Goal: Information Seeking & Learning: Learn about a topic

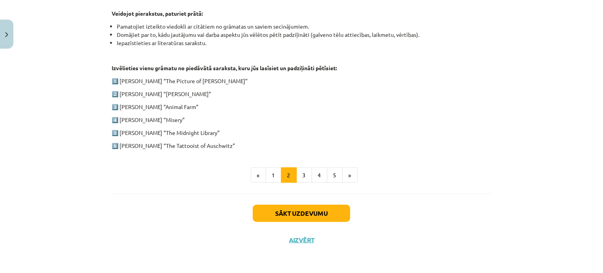
scroll to position [229, 0]
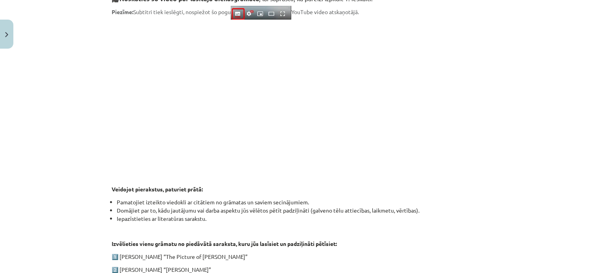
click at [531, 189] on div "Mācību tēma: Angļu valodas ii - 12. klases 1.ieskaites mācību materiāls #2 📝 Tē…" at bounding box center [301, 136] width 603 height 273
click at [497, 137] on div "Mācību tēma: Angļu valodas ii - 12. klases 1.ieskaites mācību materiāls #2 📝 Tē…" at bounding box center [301, 136] width 603 height 273
click at [558, 156] on div "Mācību tēma: Angļu valodas ii - 12. klases 1.ieskaites mācību materiāls #2 📝 Tē…" at bounding box center [301, 136] width 603 height 273
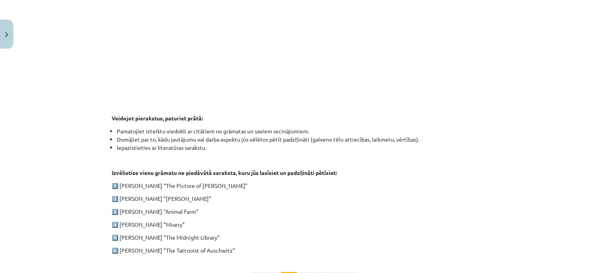
scroll to position [347, 0]
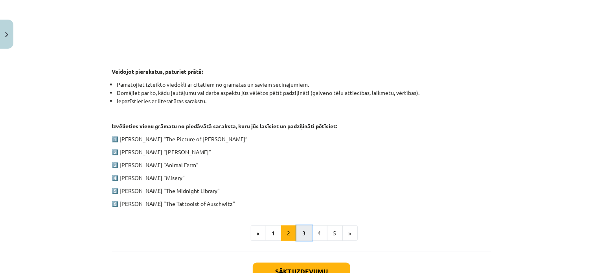
click at [299, 237] on button "3" at bounding box center [304, 234] width 16 height 16
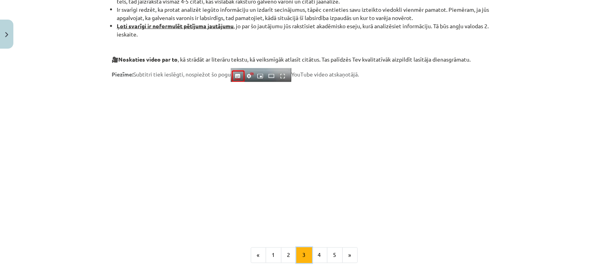
scroll to position [629, 0]
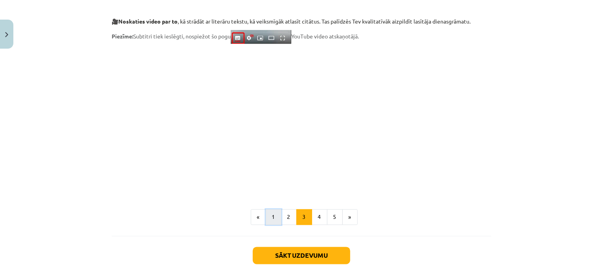
click at [267, 211] on button "1" at bounding box center [274, 218] width 16 height 16
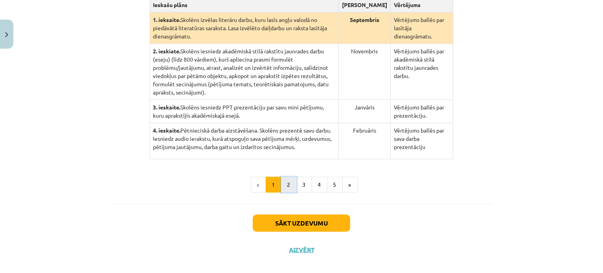
click at [286, 177] on button "2" at bounding box center [289, 185] width 16 height 16
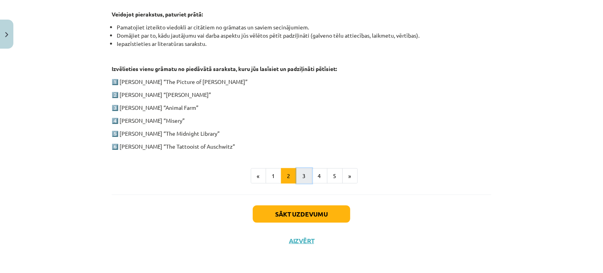
click at [298, 175] on button "3" at bounding box center [304, 177] width 16 height 16
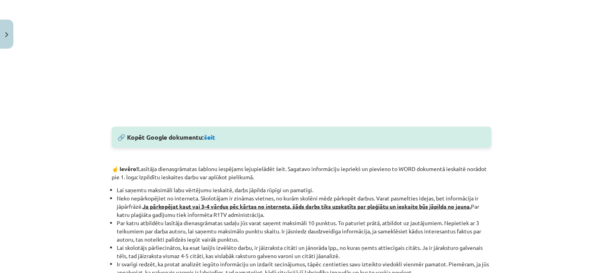
scroll to position [349, 0]
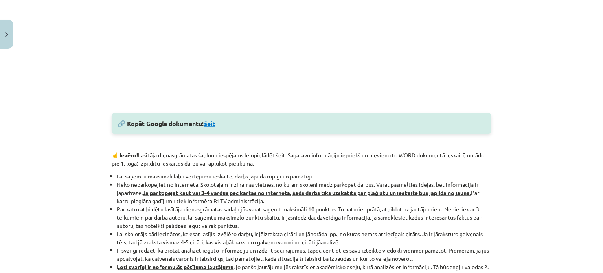
click at [209, 121] on link "šeit" at bounding box center [209, 123] width 11 height 8
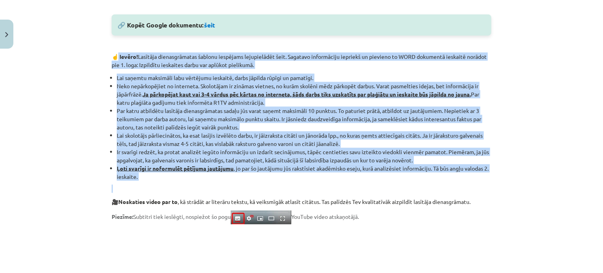
scroll to position [467, 0]
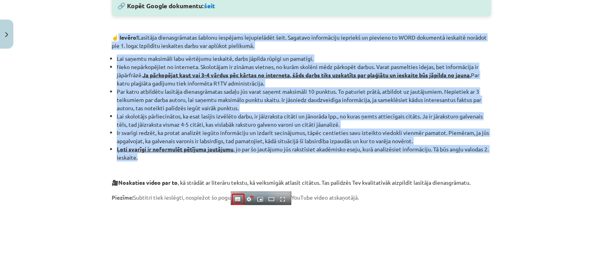
drag, startPoint x: 115, startPoint y: 75, endPoint x: 216, endPoint y: 156, distance: 129.2
click at [216, 156] on div "🔎 Aplūkojiet lasītāja dienasgrāmatas uzbūvi: Atceries! Vari pārkopēt šo lasītāj…" at bounding box center [302, 19] width 380 height 667
copy div "Ievēro! Lasītāja dienasgrāmatas šablonu iespējams lejupielādēt šeit. Sagatavo i…"
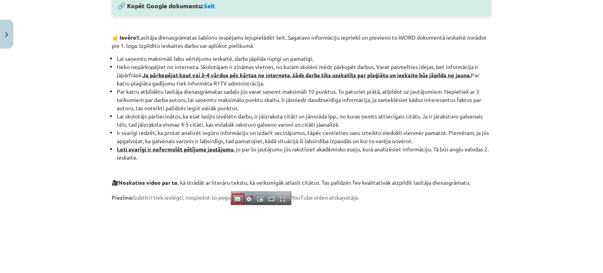
click at [485, 200] on p "Piezīme: Subtitri tiek ieslēgti, nospiežot šo pogu YouTube video atskaņotājā." at bounding box center [302, 199] width 380 height 14
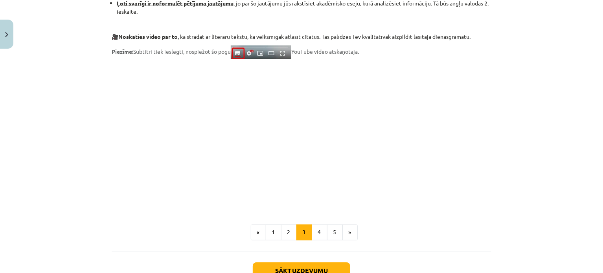
scroll to position [579, 0]
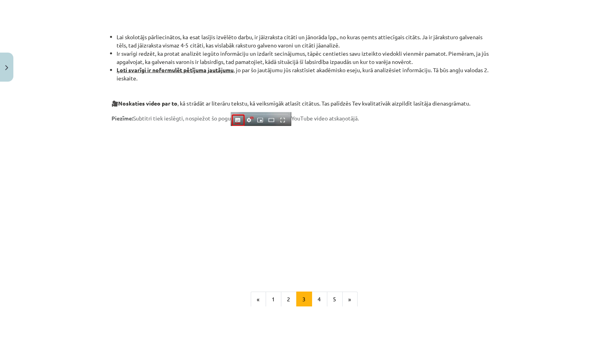
scroll to position [658, 0]
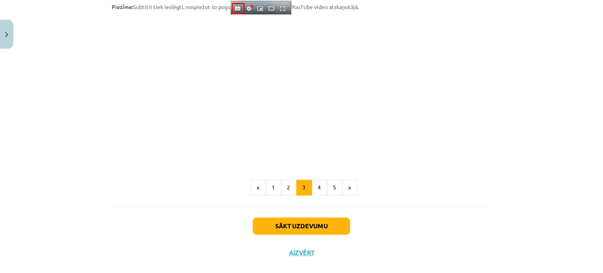
click at [449, 111] on p at bounding box center [302, 90] width 380 height 143
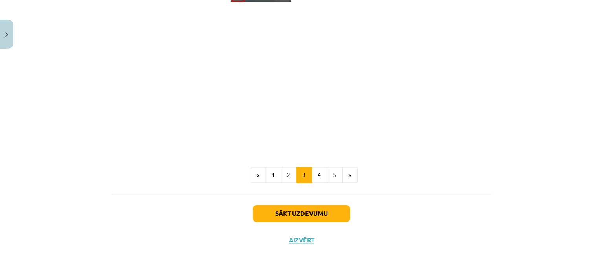
scroll to position [671, 0]
click at [314, 179] on button "4" at bounding box center [320, 175] width 16 height 16
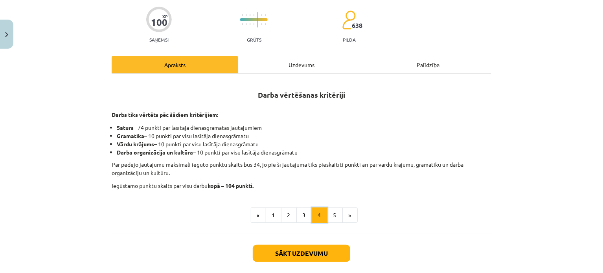
scroll to position [112, 0]
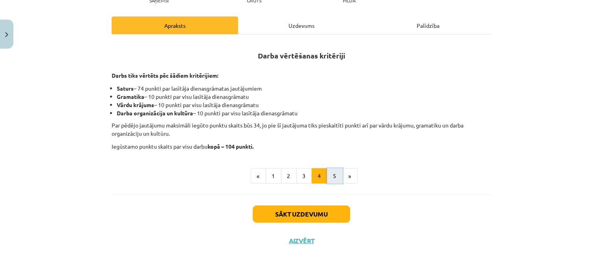
click at [335, 177] on button "5" at bounding box center [335, 177] width 16 height 16
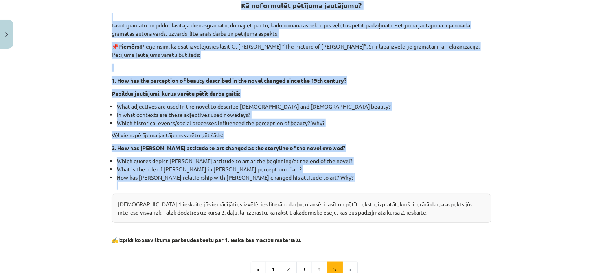
scroll to position [229, 0]
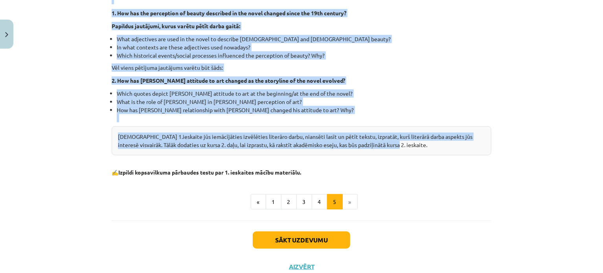
drag, startPoint x: 237, startPoint y: 54, endPoint x: 385, endPoint y: 146, distance: 174.3
click at [385, 146] on div "Kā noformulēt pētījuma jautājumu? Lasot grāmatu un pildot lasītāja dienasgrāmat…" at bounding box center [302, 50] width 380 height 253
copy div "Kā noformulēt pētījuma jautājumu? Lasot grāmatu un pildot lasītāja dienasgrāmat…"
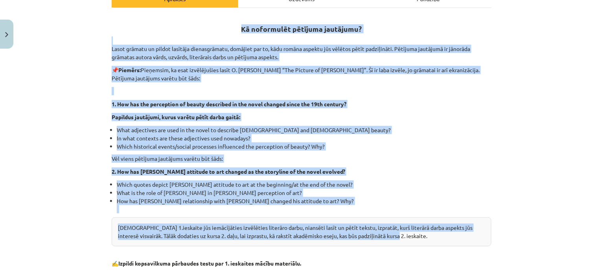
scroll to position [151, 0]
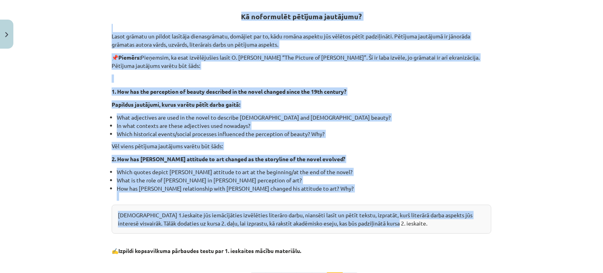
click at [274, 140] on div "Kā noformulēt pētījuma jautājumu? Lasot grāmatu un pildot lasītāja dienasgrāmat…" at bounding box center [302, 128] width 380 height 253
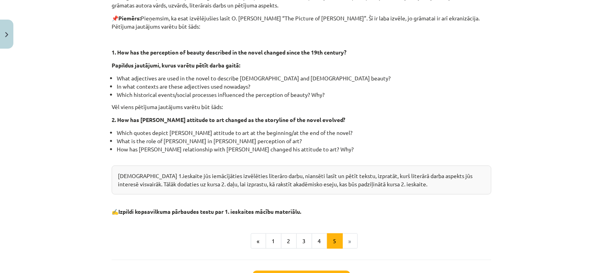
scroll to position [229, 0]
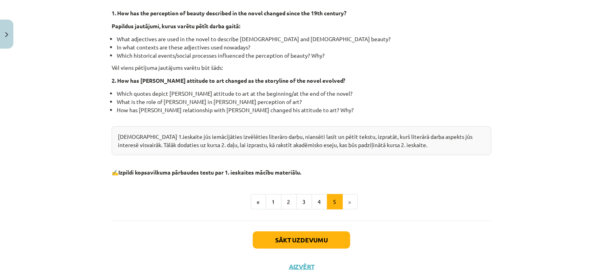
click at [346, 200] on li "»" at bounding box center [350, 202] width 15 height 16
click at [330, 234] on button "Sākt uzdevumu" at bounding box center [301, 240] width 97 height 17
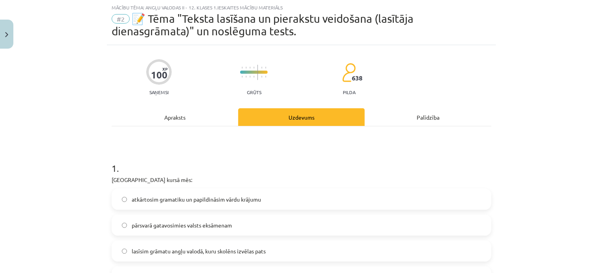
scroll to position [98, 0]
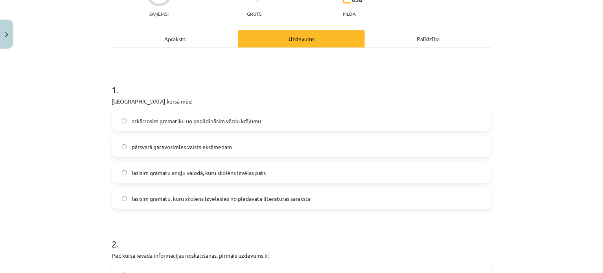
click at [261, 202] on span "lasīsim grāmatu, kuru skolēns izvēlēsies no piedāvātā literatūras saraksta" at bounding box center [221, 199] width 179 height 8
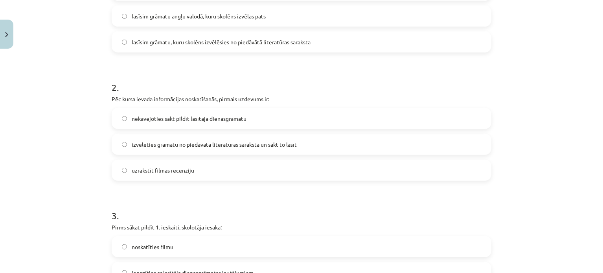
scroll to position [255, 0]
click at [307, 141] on label "izvēlēties grāmatu no piedāvātā literatūras saraksta un sākt to lasīt" at bounding box center [301, 144] width 378 height 20
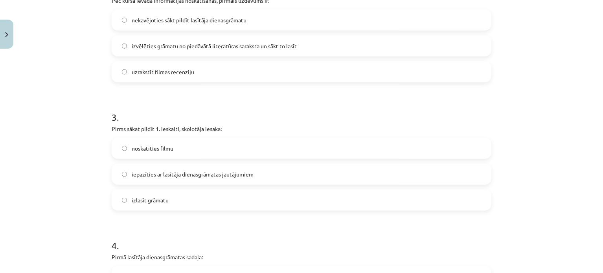
scroll to position [373, 0]
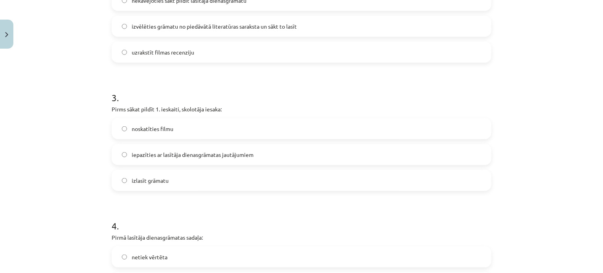
click at [257, 156] on label "iepazīties ar lasītāja dienasgrāmatas jautājumiem" at bounding box center [301, 155] width 378 height 20
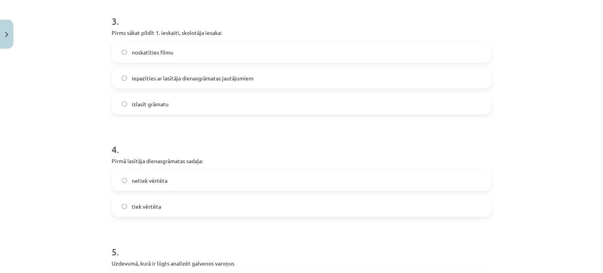
scroll to position [491, 0]
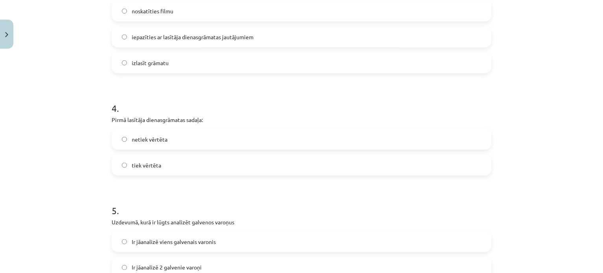
click at [256, 145] on label "netiek vērtēta" at bounding box center [301, 140] width 378 height 20
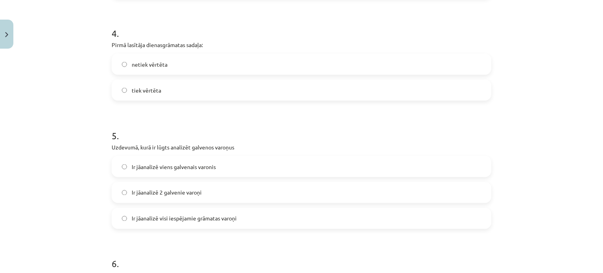
scroll to position [570, 0]
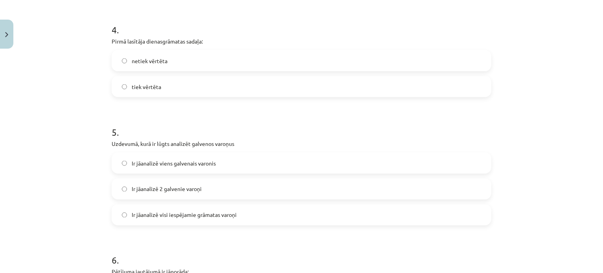
click at [299, 191] on label "Ir jāanalizē 2 galvenie varoņi" at bounding box center [301, 190] width 378 height 20
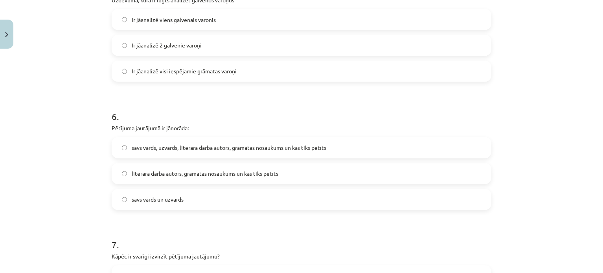
scroll to position [727, 0]
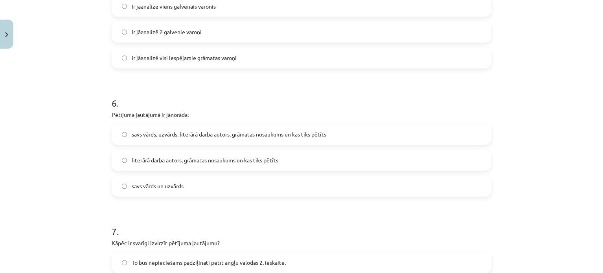
click at [216, 141] on label "savs vārds, uzvārds, literārā darba autors, grāmatas nosaukums un kas tiks pētī…" at bounding box center [301, 135] width 378 height 20
click at [262, 167] on label "literārā darba autors, grāmatas nosaukums un kas tiks pētīts" at bounding box center [301, 161] width 378 height 20
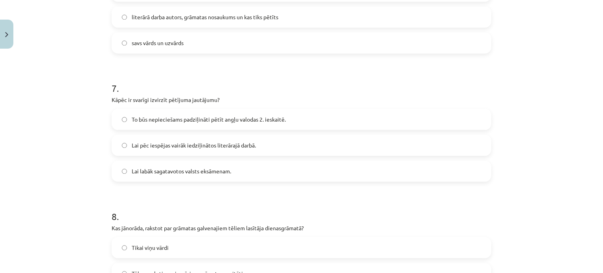
scroll to position [884, 0]
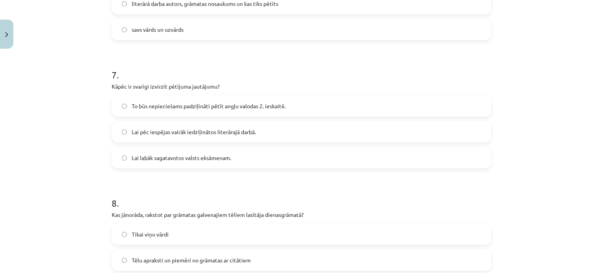
click at [157, 112] on label "To būs nepieciešams padziļināti pētīt angļu valodas 2. ieskaitē." at bounding box center [301, 106] width 378 height 20
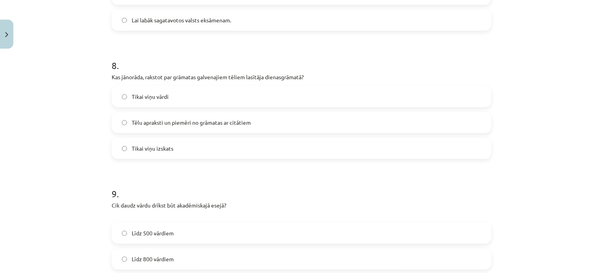
scroll to position [1041, 0]
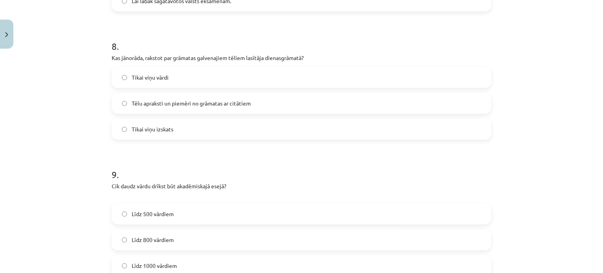
click at [245, 107] on label "Tēlu apraksti un piemēri no grāmatas ar citātiem" at bounding box center [301, 104] width 378 height 20
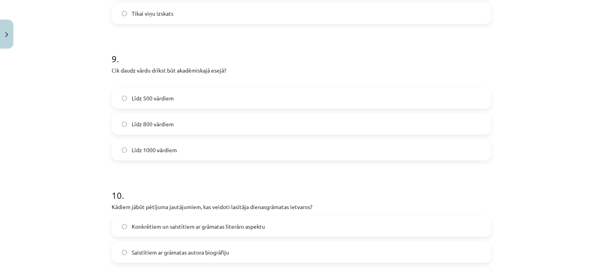
scroll to position [1159, 0]
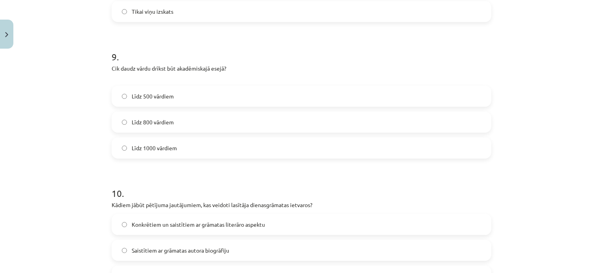
click at [198, 125] on label "Līdz 800 vārdiem" at bounding box center [301, 122] width 378 height 20
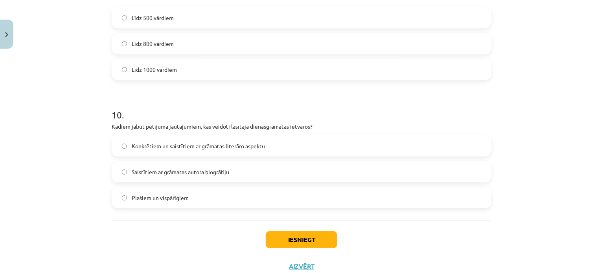
scroll to position [1263, 0]
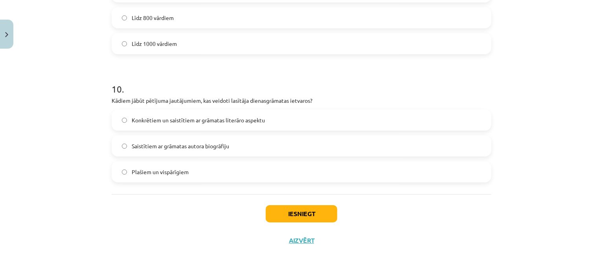
click at [204, 126] on label "Konkrētiem un saistītiem ar grāmatas literāro aspektu" at bounding box center [301, 120] width 378 height 20
click at [294, 214] on button "Iesniegt" at bounding box center [302, 213] width 72 height 17
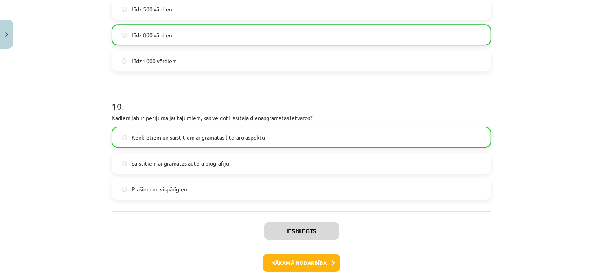
scroll to position [1288, 0]
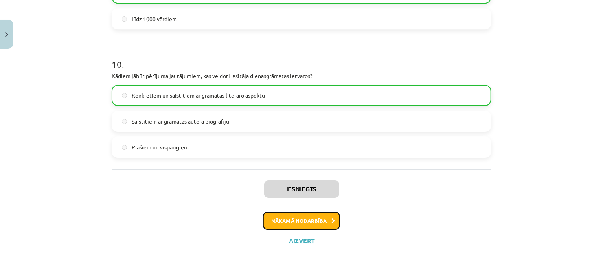
click at [312, 222] on button "Nākamā nodarbība" at bounding box center [301, 221] width 77 height 18
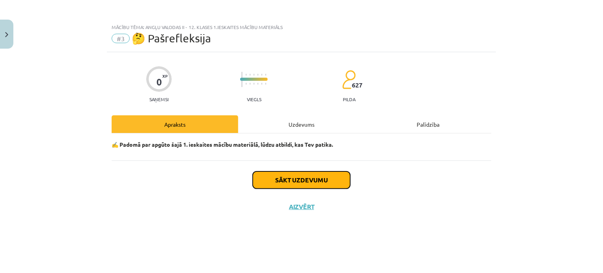
click at [299, 178] on button "Sākt uzdevumu" at bounding box center [301, 180] width 97 height 17
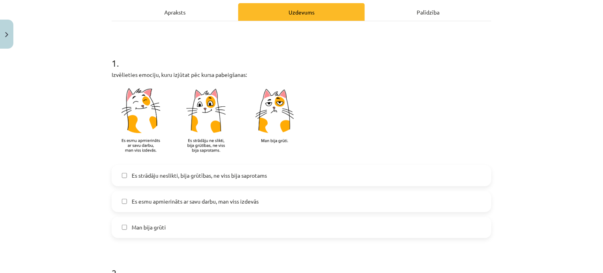
scroll to position [118, 0]
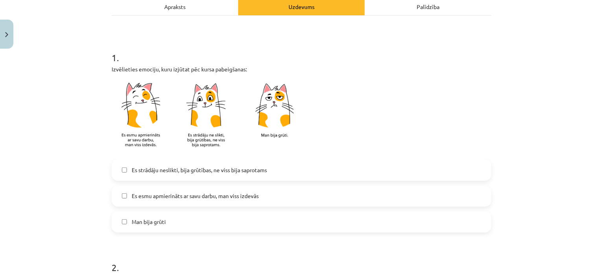
click at [168, 173] on span "Es strādāju neslikti, bija grūtības, ne viss bija saprotams" at bounding box center [199, 170] width 135 height 8
click at [171, 197] on span "Es esmu apmierināts ar savu darbu, man viss izdevās" at bounding box center [195, 196] width 127 height 8
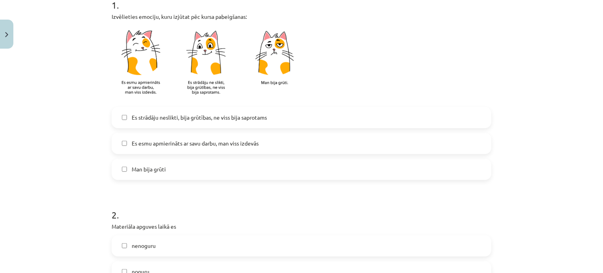
scroll to position [236, 0]
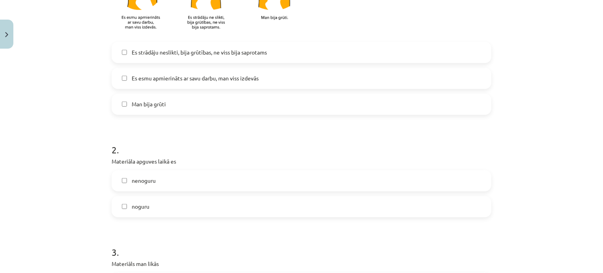
click at [171, 184] on label "nenoguru" at bounding box center [301, 181] width 378 height 20
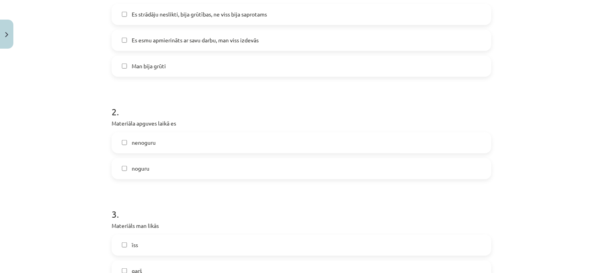
scroll to position [354, 0]
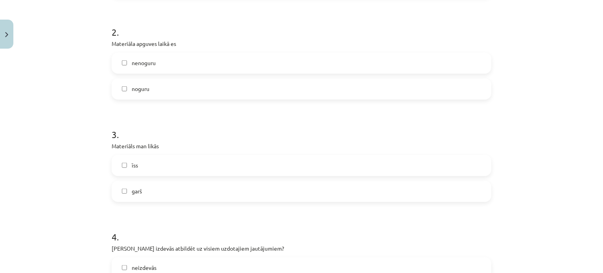
click at [165, 171] on label "īss" at bounding box center [301, 166] width 378 height 20
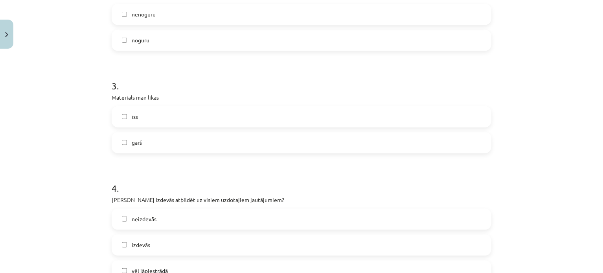
scroll to position [471, 0]
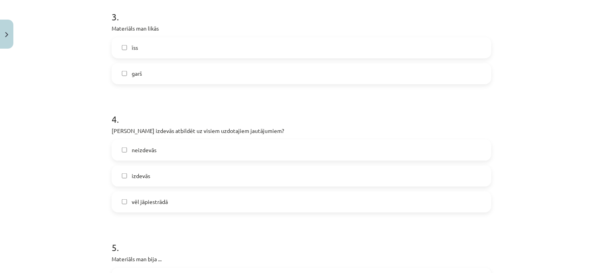
click at [165, 182] on label "izdevās" at bounding box center [301, 177] width 378 height 20
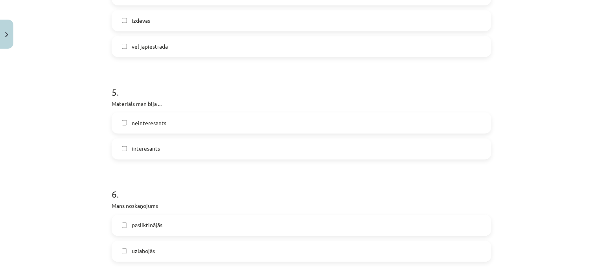
scroll to position [629, 0]
click at [172, 153] on label "interesants" at bounding box center [301, 148] width 378 height 20
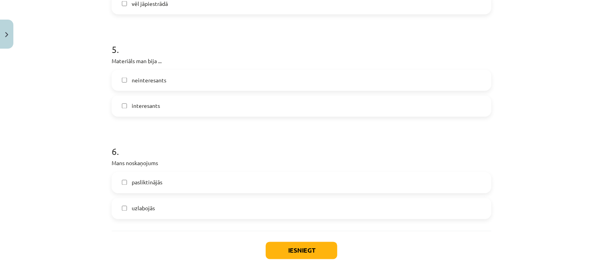
scroll to position [707, 0]
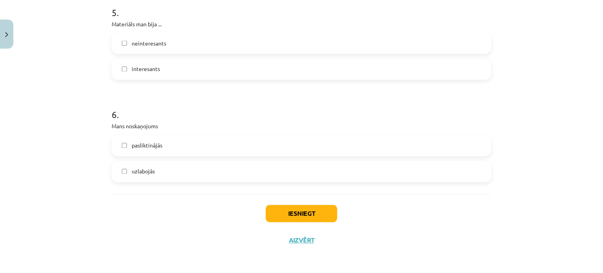
click at [176, 178] on label "uzlabojās" at bounding box center [301, 172] width 378 height 20
click at [285, 214] on button "Iesniegt" at bounding box center [302, 213] width 72 height 17
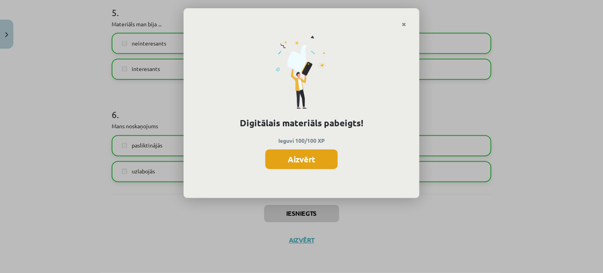
click at [323, 162] on button "Aizvērt" at bounding box center [301, 160] width 72 height 20
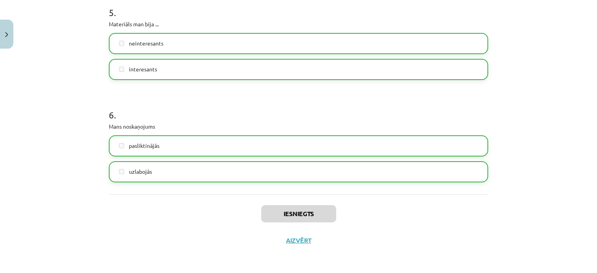
click at [14, 38] on div "Mācību tēma: Angļu valodas ii - 12. klases 1.ieskaites mācību materiāls #3 🤔 Pa…" at bounding box center [298, 136] width 597 height 273
click at [7, 40] on button "Close" at bounding box center [6, 34] width 13 height 29
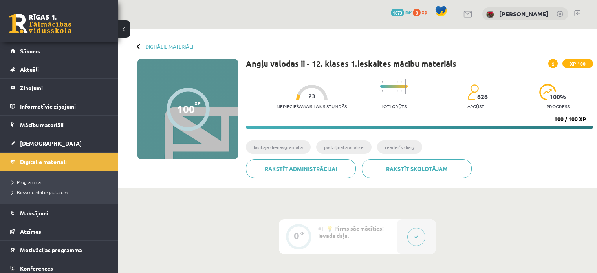
scroll to position [0, 0]
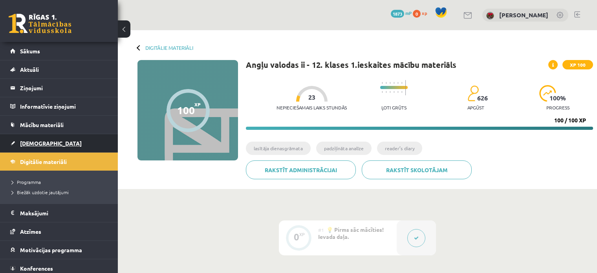
click at [30, 144] on span "[DEMOGRAPHIC_DATA]" at bounding box center [51, 143] width 62 height 7
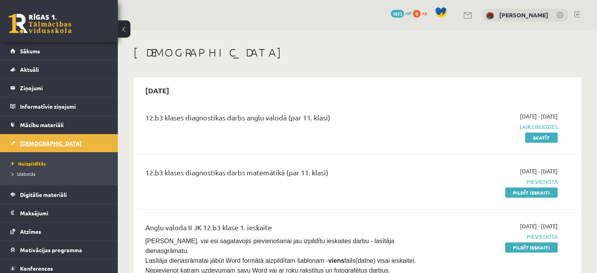
click at [55, 137] on link "[DEMOGRAPHIC_DATA]" at bounding box center [59, 143] width 98 height 18
click at [46, 194] on span "Digitālie materiāli" at bounding box center [43, 194] width 47 height 7
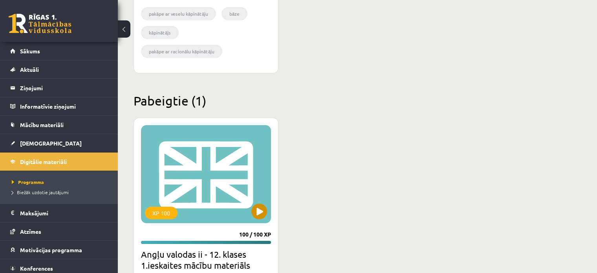
scroll to position [478, 0]
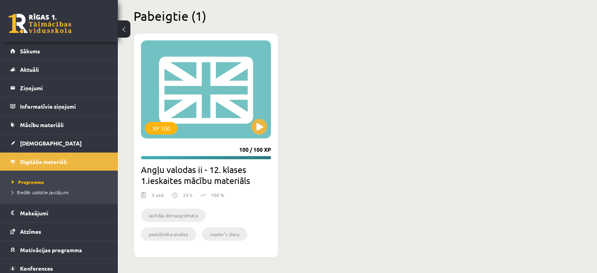
click at [255, 139] on div "XP 100 100 / 100 XP Angļu valodas ii - 12. klases 1.ieskaites mācību materiāls …" at bounding box center [206, 145] width 145 height 225
click at [259, 132] on button at bounding box center [259, 127] width 16 height 16
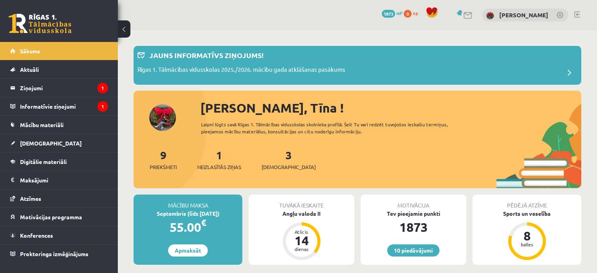
click at [51, 113] on legend "Informatīvie ziņojumi 1" at bounding box center [64, 106] width 88 height 18
click at [50, 107] on legend "Informatīvie ziņojumi 1" at bounding box center [64, 106] width 88 height 18
click at [64, 107] on legend "Informatīvie ziņojumi 1" at bounding box center [64, 106] width 88 height 18
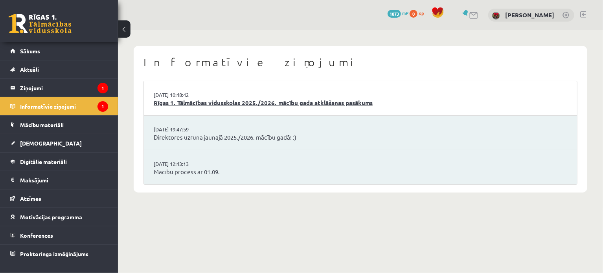
click at [202, 103] on link "Rīgas 1. Tālmācības vidusskolas 2025./2026. mācību gada atklāšanas pasākums" at bounding box center [360, 103] width 413 height 9
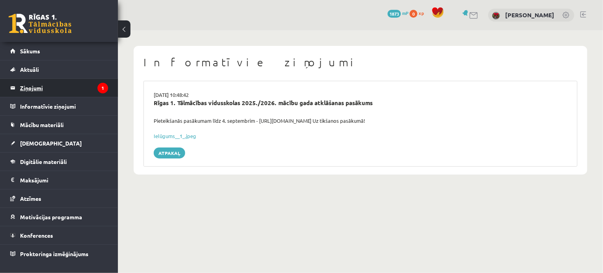
click at [50, 91] on legend "Ziņojumi 1" at bounding box center [64, 88] width 88 height 18
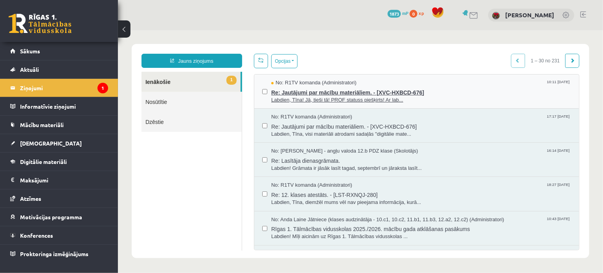
click at [281, 99] on span "Labdien, Tīna! Jā, tieši tā! PROF statuss piešķirts! Ar lab..." at bounding box center [421, 99] width 300 height 7
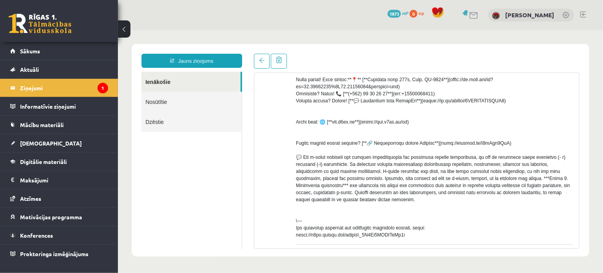
scroll to position [196, 0]
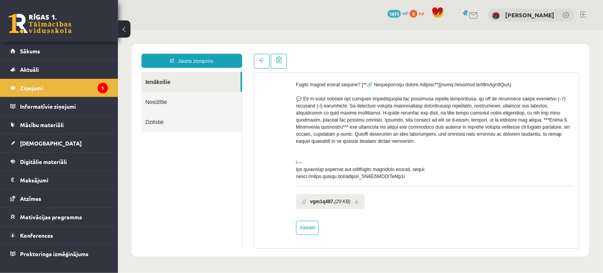
click at [154, 107] on link "Nosūtītie" at bounding box center [191, 102] width 100 height 20
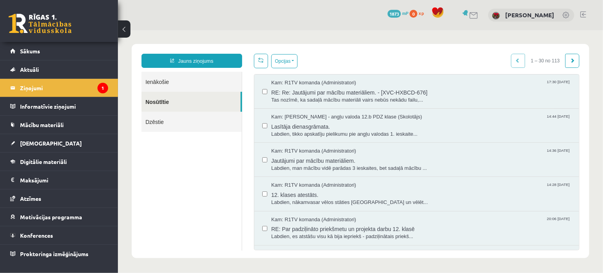
scroll to position [0, 0]
click at [351, 95] on span "RE: Re: Jautājumi par mācību materiāliem. - [XVC-HXBCD-676]" at bounding box center [421, 91] width 300 height 10
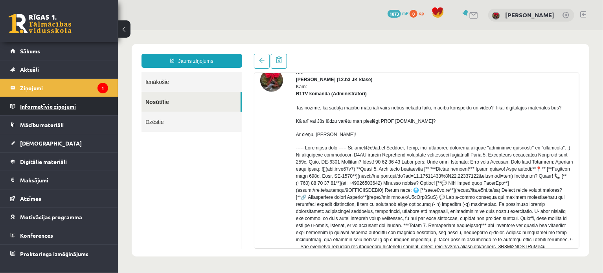
click at [31, 110] on legend "Informatīvie ziņojumi 0" at bounding box center [64, 106] width 88 height 18
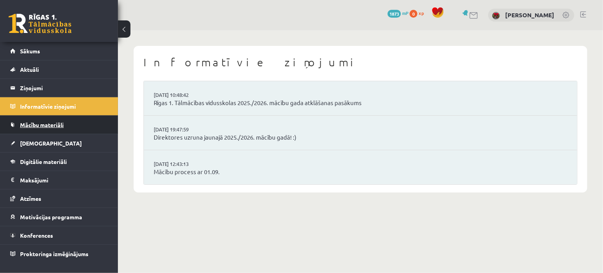
click at [16, 130] on link "Mācību materiāli" at bounding box center [59, 125] width 98 height 18
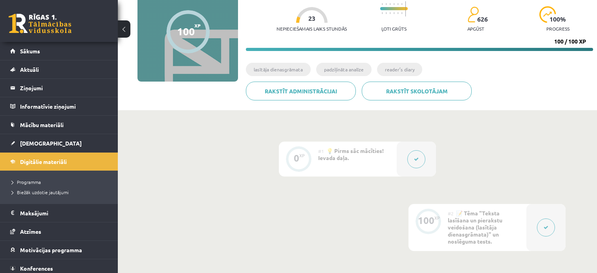
scroll to position [196, 0]
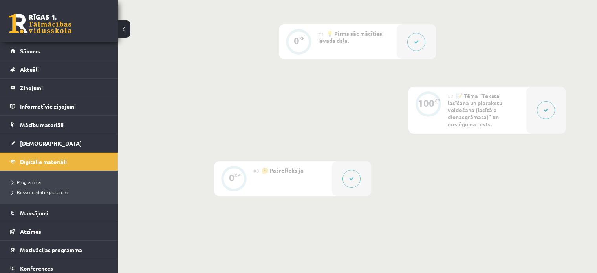
click at [539, 112] on button at bounding box center [546, 110] width 18 height 18
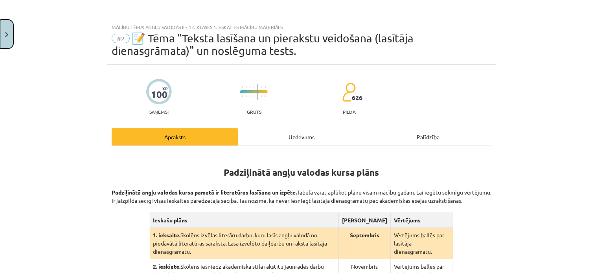
click at [7, 34] on img "Close" at bounding box center [6, 34] width 3 height 5
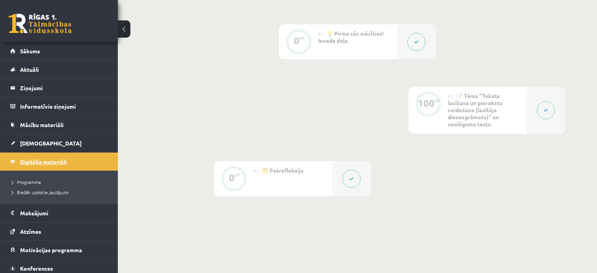
click at [33, 167] on link "Digitālie materiāli" at bounding box center [59, 162] width 98 height 18
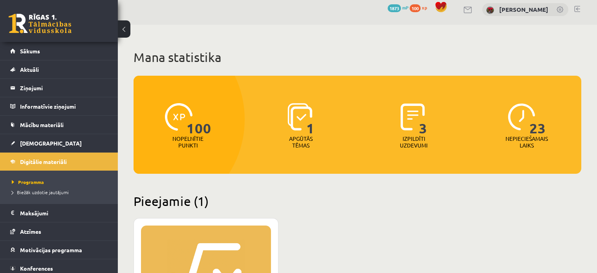
scroll to position [157, 0]
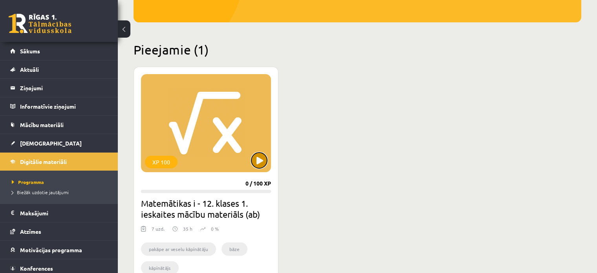
click at [260, 161] on button at bounding box center [259, 161] width 16 height 16
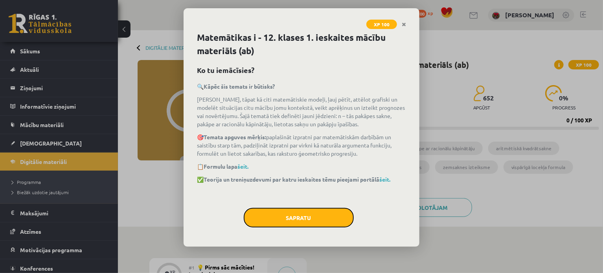
drag, startPoint x: 328, startPoint y: 221, endPoint x: 326, endPoint y: 165, distance: 56.2
click at [326, 165] on div "Matemātikas i - 12. klases 1. ieskaites mācību materiāls (ab) Ko tu iemācīsies?…" at bounding box center [301, 139] width 236 height 216
click at [388, 176] on link "šeit." at bounding box center [384, 179] width 11 height 7
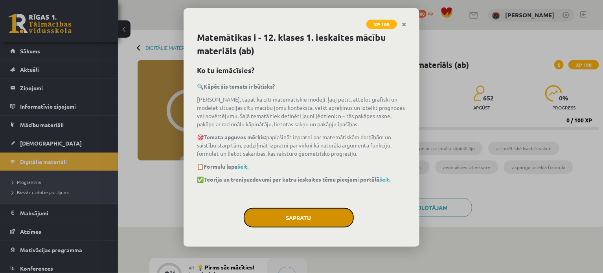
click at [282, 220] on button "Sapratu" at bounding box center [299, 218] width 110 height 20
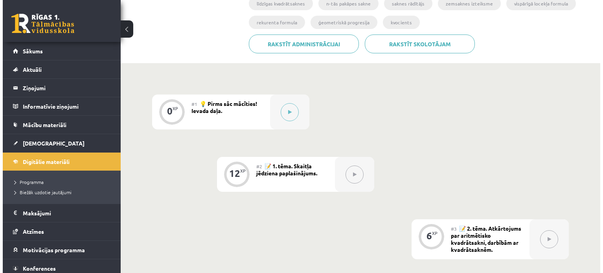
scroll to position [71, 0]
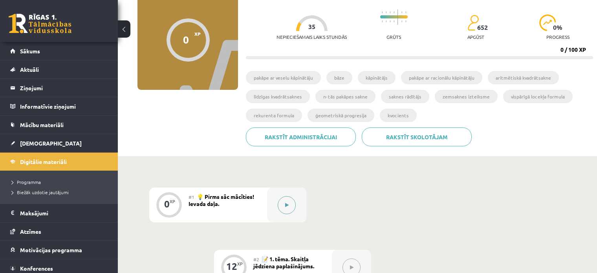
click at [290, 211] on button at bounding box center [287, 205] width 18 height 18
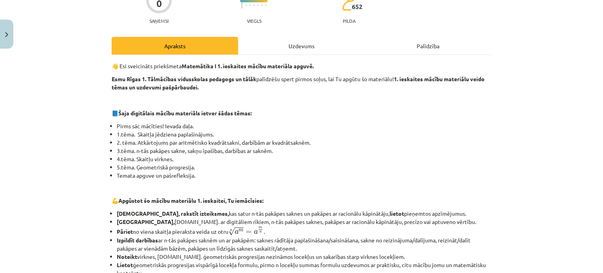
scroll to position [118, 0]
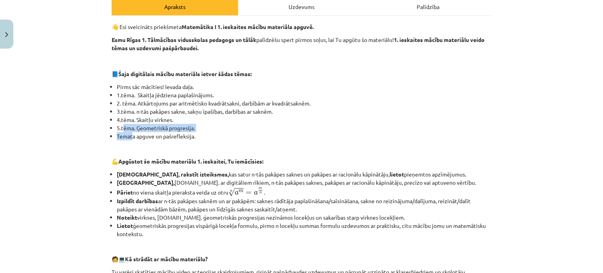
drag, startPoint x: 126, startPoint y: 133, endPoint x: 134, endPoint y: 143, distance: 12.8
click at [130, 137] on ul "Pirms sāc mācīties! Ievada daļa. 1.tēma. Skaitļa jēdziena paplašinājums. 2. tēm…" at bounding box center [302, 112] width 380 height 58
click at [141, 152] on p at bounding box center [302, 149] width 380 height 8
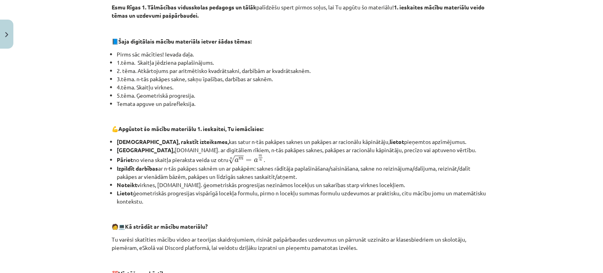
scroll to position [196, 0]
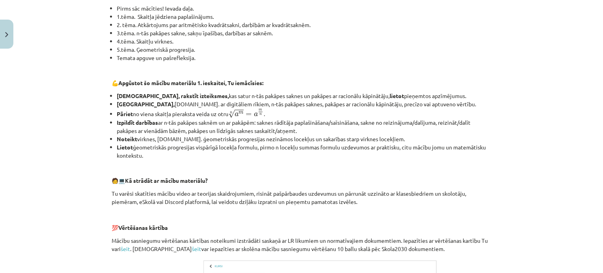
click at [112, 95] on ul "Lasīt, rakstīt izteiksmes, kas satur n-tās pakāpes saknes un pakāpes ar racionā…" at bounding box center [302, 126] width 380 height 68
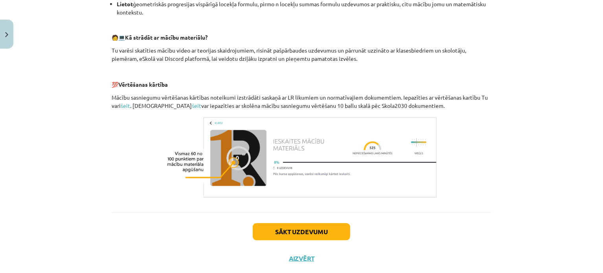
scroll to position [354, 0]
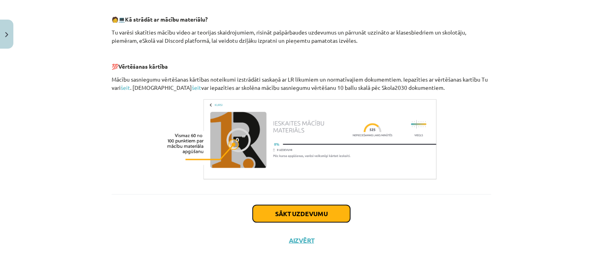
click at [306, 212] on button "Sākt uzdevumu" at bounding box center [301, 213] width 97 height 17
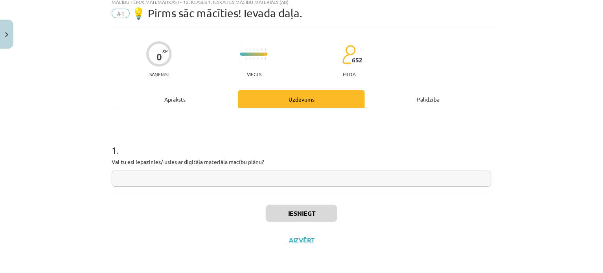
scroll to position [20, 0]
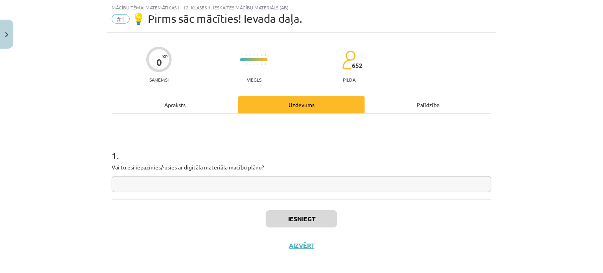
click at [240, 183] on input "text" at bounding box center [302, 184] width 380 height 16
type input "*********"
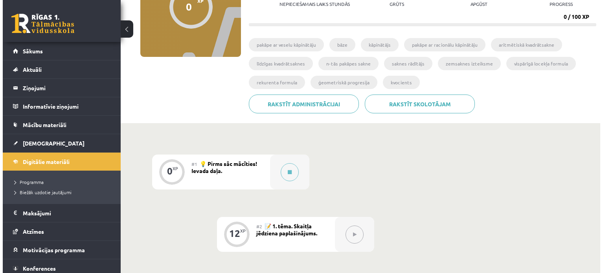
scroll to position [196, 0]
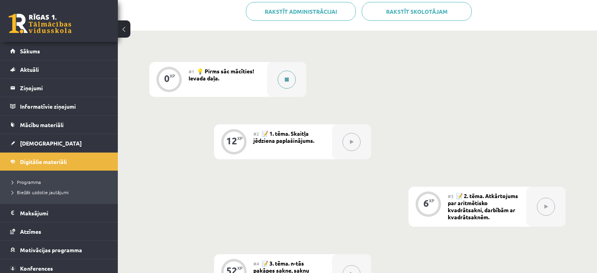
click at [284, 82] on button at bounding box center [287, 80] width 18 height 18
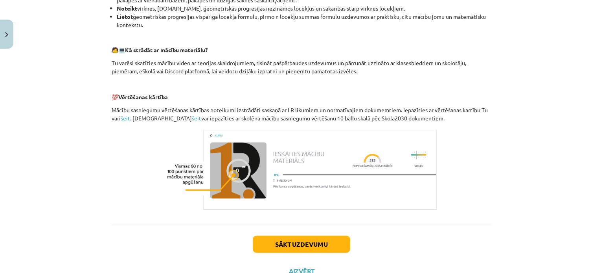
scroll to position [358, 0]
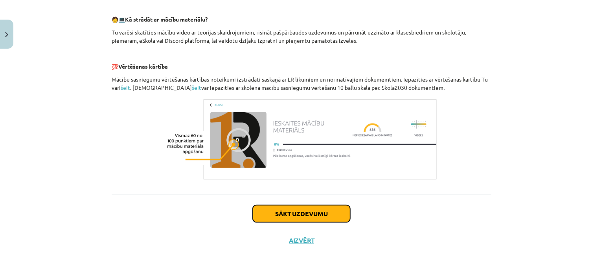
click at [280, 211] on button "Sākt uzdevumu" at bounding box center [301, 213] width 97 height 17
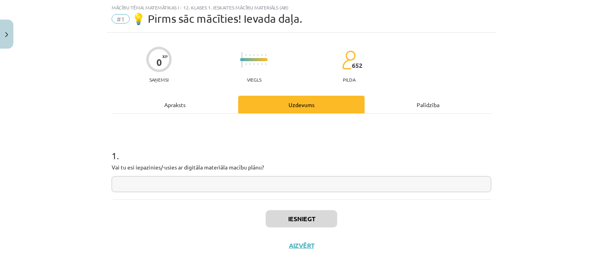
drag, startPoint x: 270, startPoint y: 192, endPoint x: 269, endPoint y: 184, distance: 7.9
click at [270, 192] on div "1 . Vai tu esi iepazinies/-usies ar digitāla materiāla macību plānu?" at bounding box center [302, 157] width 380 height 86
click at [268, 183] on input "text" at bounding box center [302, 184] width 380 height 16
type input "********"
click at [311, 219] on button "Iesniegt" at bounding box center [302, 219] width 72 height 17
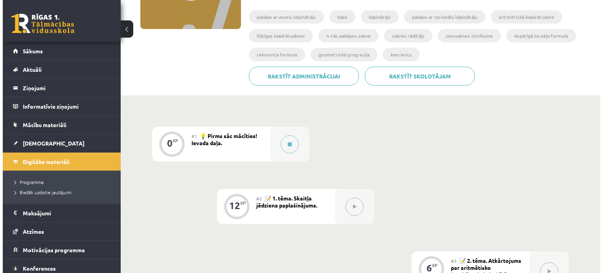
scroll to position [189, 0]
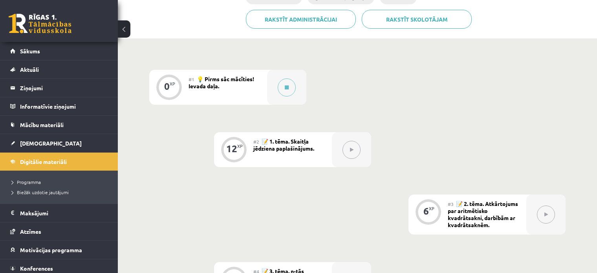
click at [354, 151] on button at bounding box center [352, 150] width 18 height 18
click at [281, 81] on button at bounding box center [287, 88] width 18 height 18
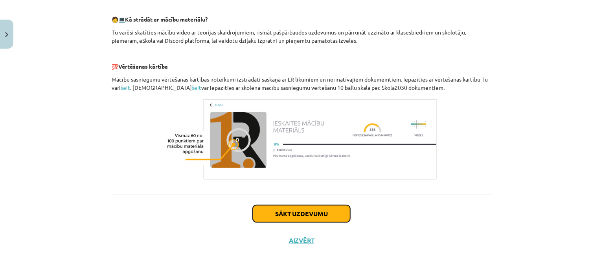
click at [290, 213] on button "Sākt uzdevumu" at bounding box center [301, 213] width 97 height 17
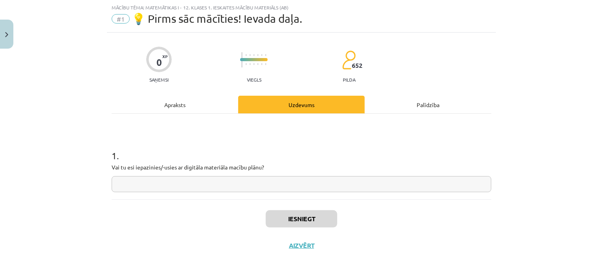
click at [271, 187] on input "text" at bounding box center [302, 184] width 380 height 16
type input "********"
click at [324, 215] on button "Iesniegt" at bounding box center [302, 219] width 72 height 17
click at [306, 220] on button "Iesniegt" at bounding box center [302, 219] width 72 height 17
click at [309, 108] on div "Uzdevums" at bounding box center [301, 105] width 127 height 18
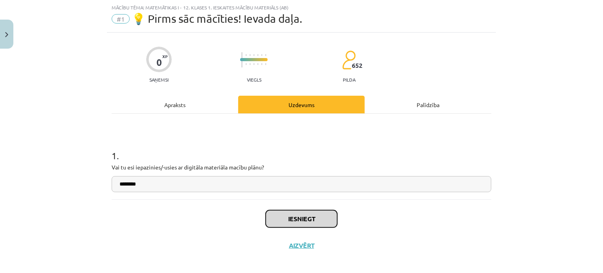
click at [320, 223] on button "Iesniegt" at bounding box center [302, 219] width 72 height 17
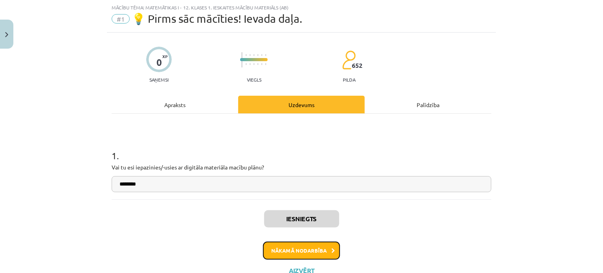
click at [295, 248] on button "Nākamā nodarbība" at bounding box center [301, 251] width 77 height 18
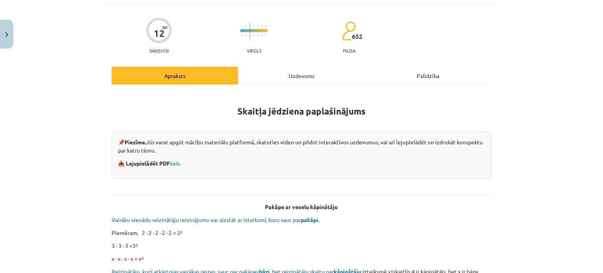
scroll to position [842, 0]
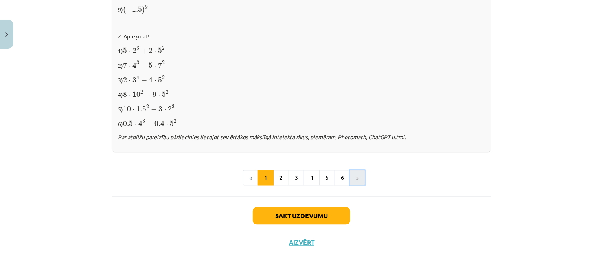
click at [350, 177] on button "»" at bounding box center [357, 178] width 15 height 16
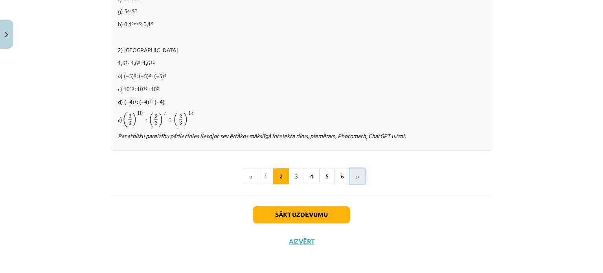
click at [350, 171] on button "»" at bounding box center [357, 177] width 15 height 16
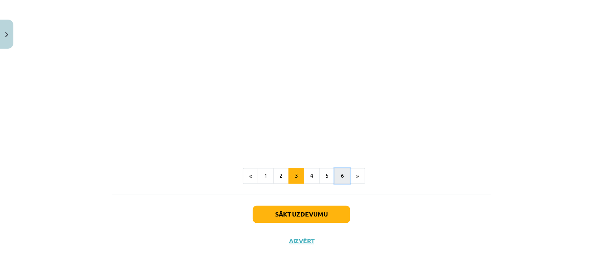
click at [334, 172] on button "6" at bounding box center [342, 177] width 16 height 16
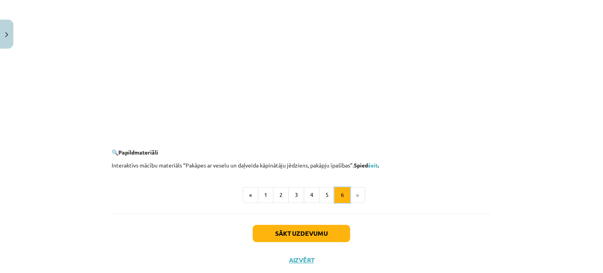
scroll to position [767, 0]
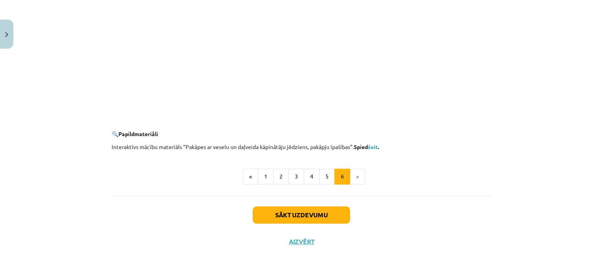
click at [355, 175] on li "»" at bounding box center [357, 177] width 15 height 16
click at [262, 176] on button "1" at bounding box center [266, 177] width 16 height 16
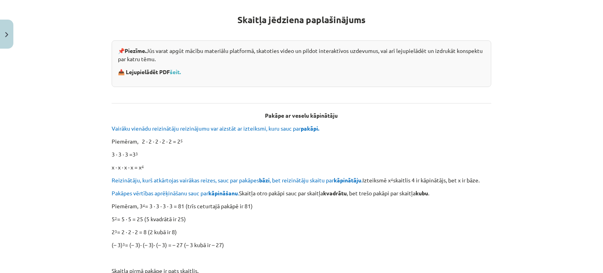
scroll to position [69, 0]
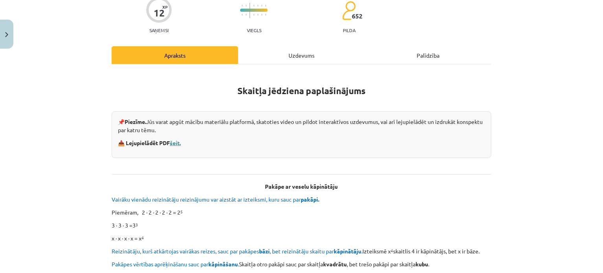
click at [174, 145] on link "šeit." at bounding box center [175, 142] width 11 height 7
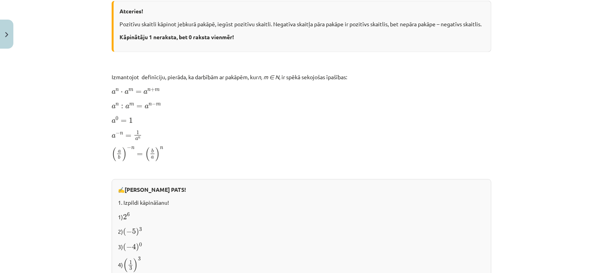
scroll to position [501, 0]
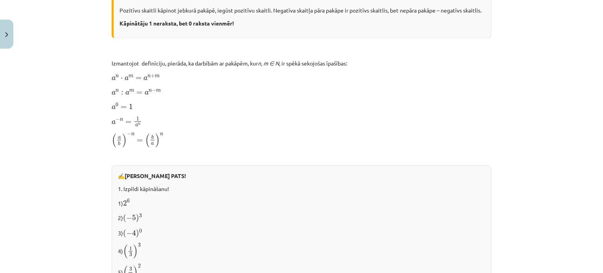
click at [530, 195] on div "Mācību tēma: Matemātikas i - 12. klases 1. ieskaites mācību materiāls (ab) #2 📝…" at bounding box center [301, 136] width 603 height 273
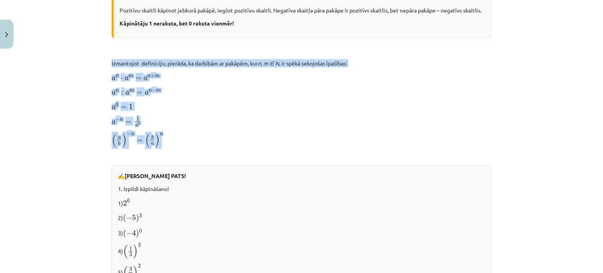
drag, startPoint x: 108, startPoint y: 60, endPoint x: 163, endPoint y: 139, distance: 96.2
click at [163, 139] on div "Skaitļa jēdziena paplašinājums 📌 Piezīme. Jūs varat apgūt mācību materiālu plat…" at bounding box center [302, 66] width 380 height 854
copy div "Izmantojot definīciju, pierāda, ka darbībām ar pakāpēm, kur n, m ∈ N , ir spēkā…"
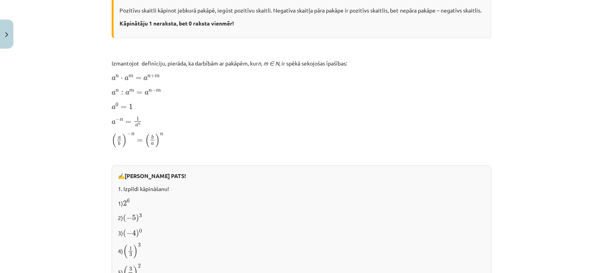
click at [510, 166] on div "Mācību tēma: Matemātikas i - 12. klases 1. ieskaites mācību materiāls (ab) #2 📝…" at bounding box center [301, 136] width 603 height 273
drag, startPoint x: 248, startPoint y: 130, endPoint x: 100, endPoint y: 57, distance: 164.6
click at [100, 57] on div "Mācību tēma: Matemātikas i - 12. klases 1. ieskaites mācību materiāls (ab) #2 📝…" at bounding box center [301, 136] width 603 height 273
click at [107, 55] on div "12 XP Saņemsi Viegls 652 pilda Apraksts Uzdevums Palīdzība Skaitļa jēdziena pap…" at bounding box center [301, 74] width 389 height 1046
click at [293, 122] on p "a − n = 1 a n a − n = 1 a n" at bounding box center [302, 121] width 380 height 11
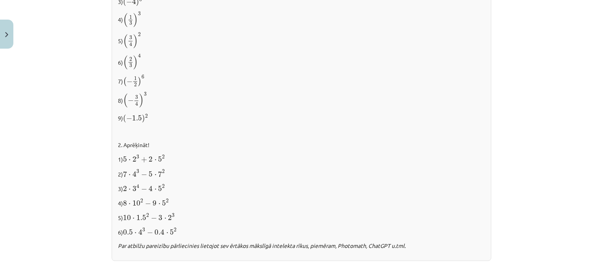
scroll to position [842, 0]
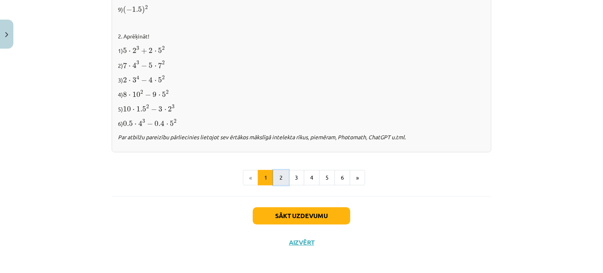
click at [274, 177] on button "2" at bounding box center [281, 178] width 16 height 16
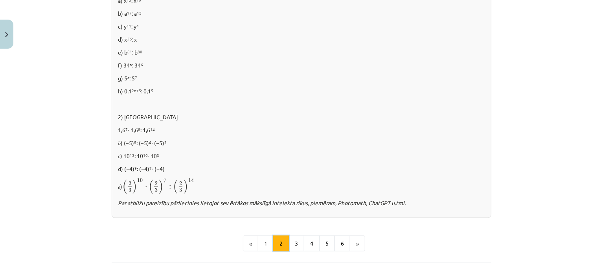
scroll to position [559, 0]
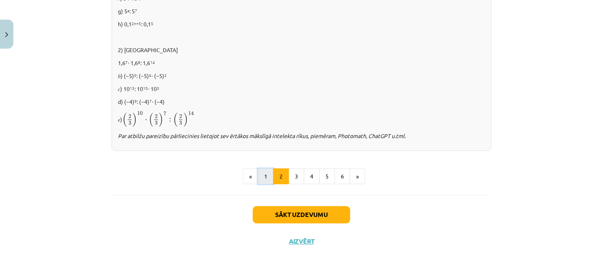
click at [258, 178] on button "1" at bounding box center [266, 177] width 16 height 16
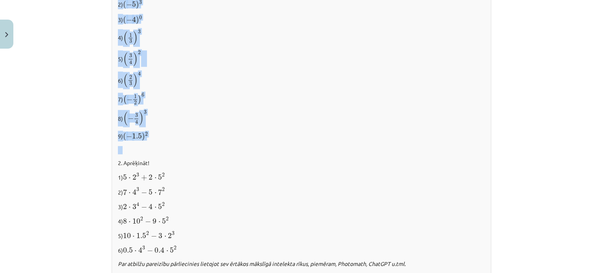
scroll to position [730, 0]
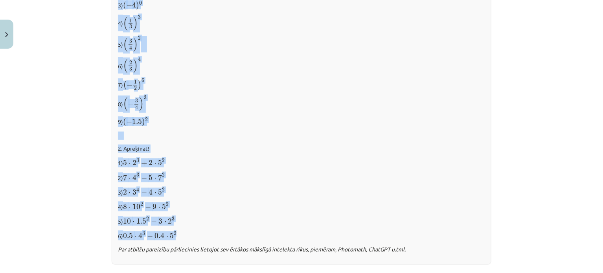
drag, startPoint x: 116, startPoint y: 61, endPoint x: 180, endPoint y: 230, distance: 180.3
click at [180, 230] on div "✍️ RISINI PATS! 1. Izpildi kāpināšanu! 1) 2 6 2 6 2) ( − 5 ) 3 ( − 5 ) 3 3) ( −…" at bounding box center [302, 102] width 380 height 328
copy div "✍️ RISINI PATS! 1. Izpildi kāpināšanu! 1) 2 6 2 6 2) ( − 5 ) 3 ( − 5 ) 3 3) ( −…"
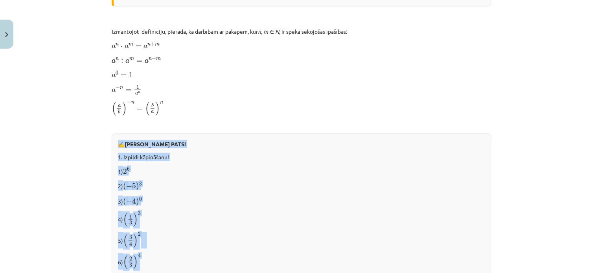
click at [119, 170] on p "1) 2 6 2 6" at bounding box center [301, 171] width 367 height 10
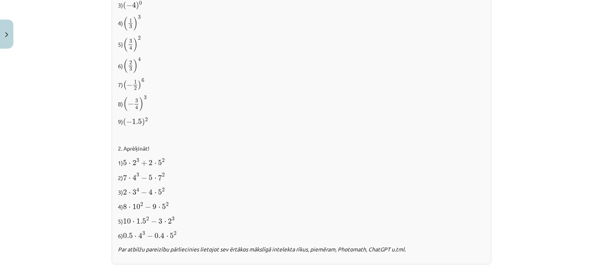
scroll to position [769, 0]
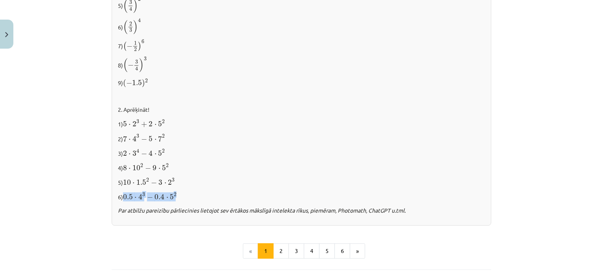
drag, startPoint x: 121, startPoint y: 193, endPoint x: 209, endPoint y: 194, distance: 87.6
click at [209, 194] on p "6) 0.5 ⋅ 4 3 − 0.4 ⋅ 5 2 0.5 ⋅ 4 3 − 0.4 ⋅ 5 2" at bounding box center [301, 197] width 367 height 10
click at [199, 188] on div "✍️ RISINI PATS! 1. Izpildi kāpināšanu! 1) 2 6 2 6 2) ( − 5 ) 3 ( − 5 ) 3 3) ( −…" at bounding box center [302, 62] width 380 height 328
click at [299, 171] on div "✍️ RISINI PATS! 1. Izpildi kāpināšanu! 1) 2 6 2 6 2) ( − 5 ) 3 ( − 5 ) 3 3) ( −…" at bounding box center [302, 62] width 380 height 328
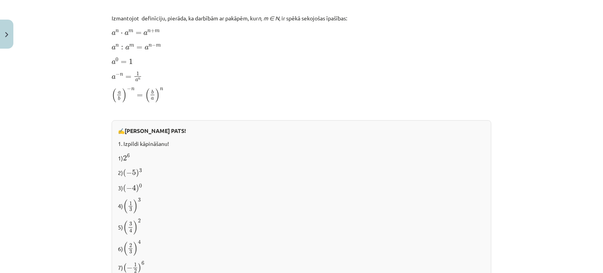
scroll to position [830, 0]
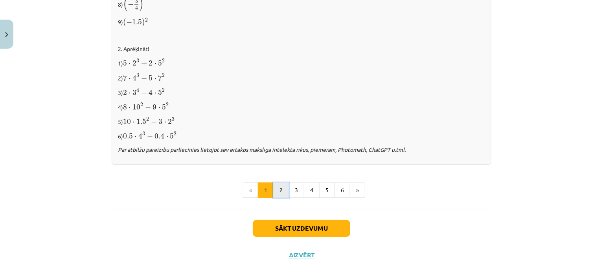
click at [276, 191] on button "2" at bounding box center [281, 191] width 16 height 16
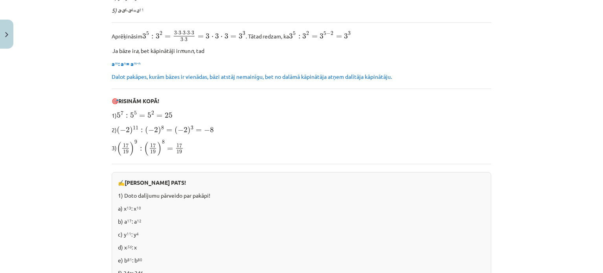
scroll to position [297, 0]
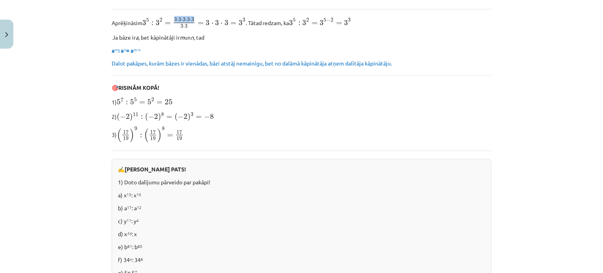
drag, startPoint x: 172, startPoint y: 19, endPoint x: 193, endPoint y: 20, distance: 20.8
click at [193, 20] on span "3 ⋅ 3 ⋅ 3 ⋅ 3 ⋅ 3 3 ⋅ 3" at bounding box center [184, 23] width 23 height 11
click at [200, 30] on div "Pakāpju reizināšana un dalīšana Aprēķināsim 2 4 ∙ 2 2 = 2 ∙ 2 ∙ 2 ∙ 2 ∙ 2 ∙ 2 =…" at bounding box center [302, 128] width 380 height 570
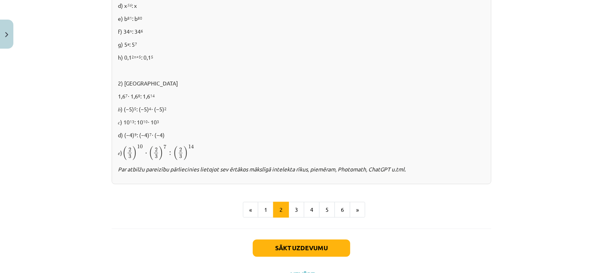
scroll to position [559, 0]
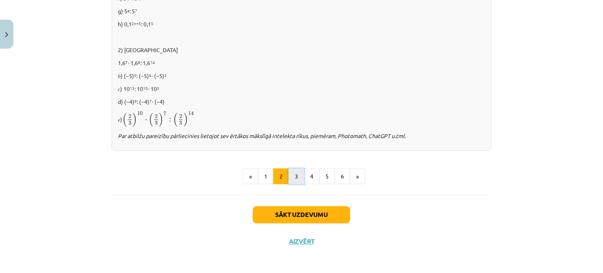
click at [295, 178] on button "3" at bounding box center [296, 177] width 16 height 16
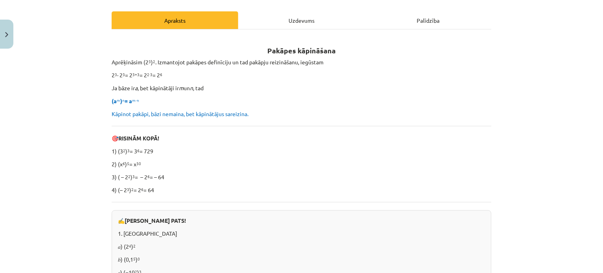
scroll to position [118, 0]
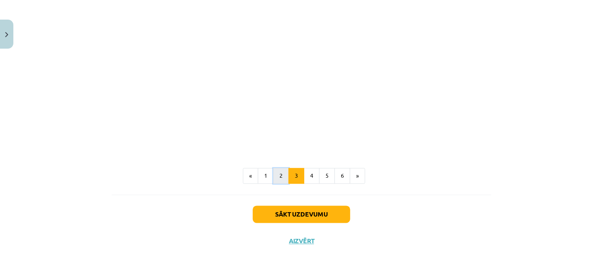
click at [279, 178] on button "2" at bounding box center [281, 177] width 16 height 16
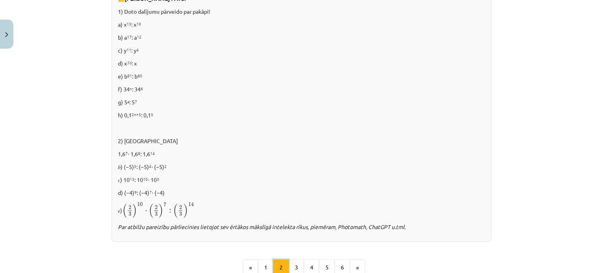
scroll to position [455, 0]
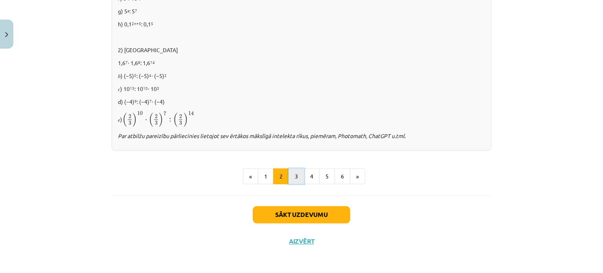
click at [297, 178] on button "3" at bounding box center [296, 177] width 16 height 16
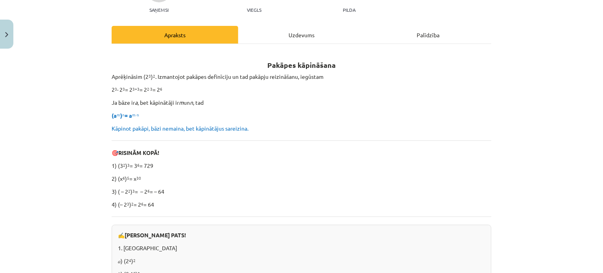
scroll to position [50, 0]
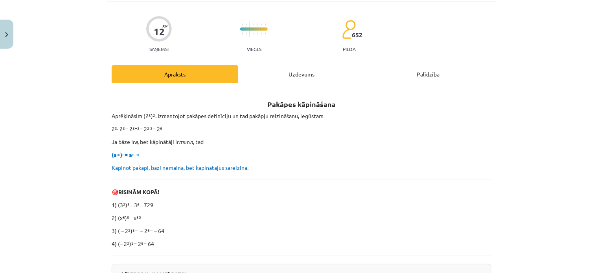
click at [409, 69] on div "Palīdzība" at bounding box center [428, 74] width 127 height 18
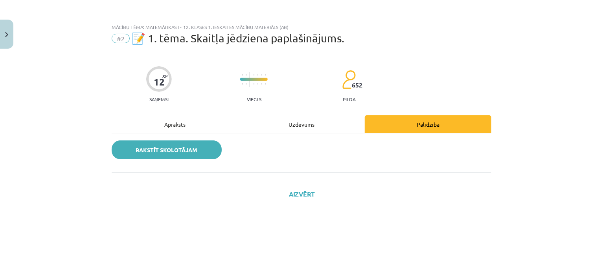
click at [176, 154] on link "Rakstīt skolotājam" at bounding box center [167, 150] width 110 height 19
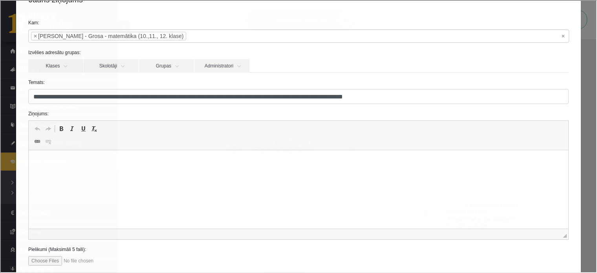
scroll to position [39, 0]
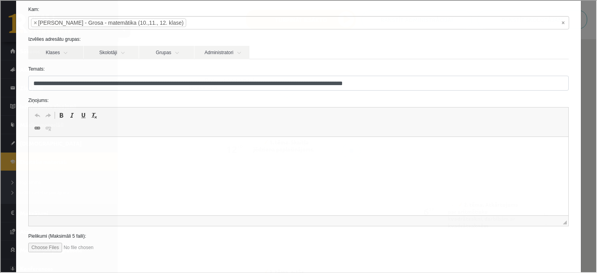
click at [108, 161] on html at bounding box center [298, 149] width 540 height 24
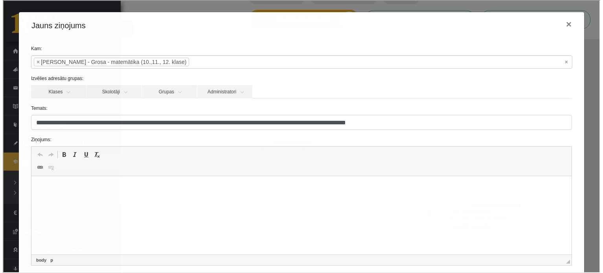
scroll to position [0, 0]
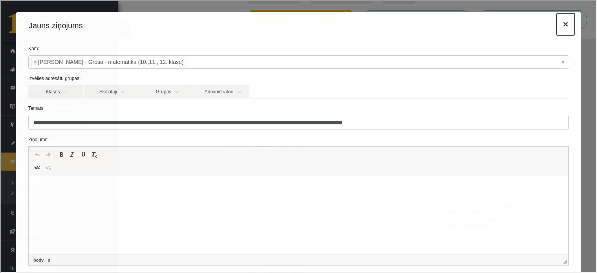
click at [563, 30] on button "×" at bounding box center [565, 24] width 18 height 22
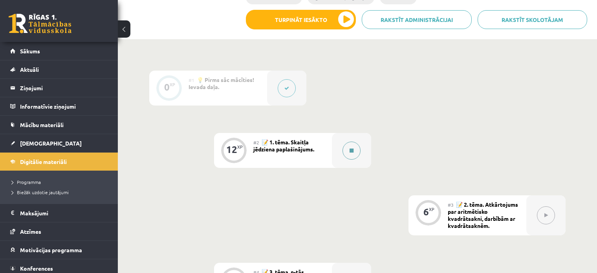
click at [348, 151] on button at bounding box center [352, 151] width 18 height 18
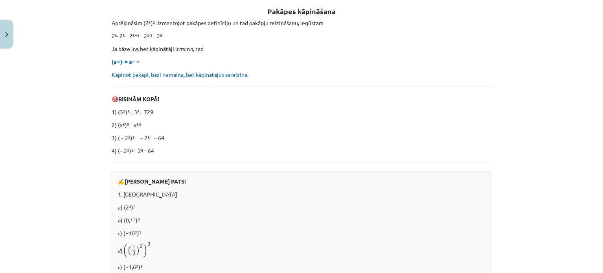
scroll to position [157, 0]
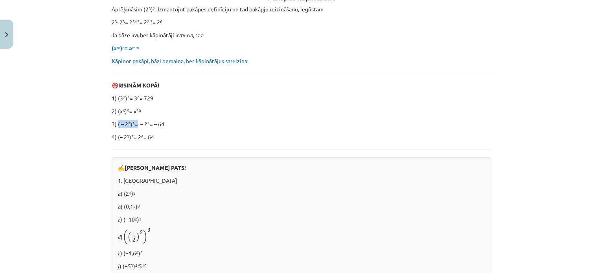
drag, startPoint x: 114, startPoint y: 122, endPoint x: 133, endPoint y: 122, distance: 18.5
click at [133, 122] on p "3) ( – 2 2 ) 3 = – 2 6 = – 64" at bounding box center [302, 124] width 380 height 8
click at [393, 59] on p "Kāpinot pakāpi, bāzi nemaina, bet kāpinātājus sareizina." at bounding box center [302, 61] width 380 height 8
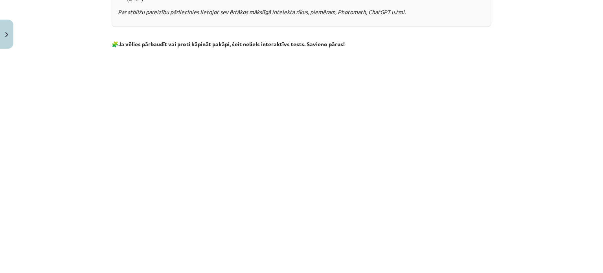
scroll to position [589, 0]
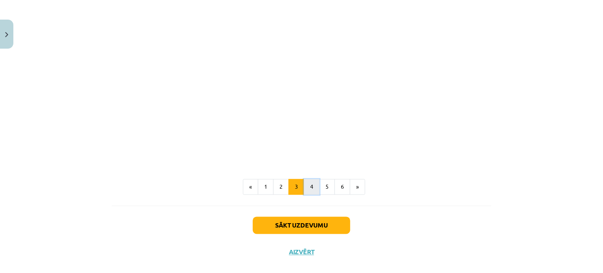
click at [312, 183] on button "4" at bounding box center [312, 188] width 16 height 16
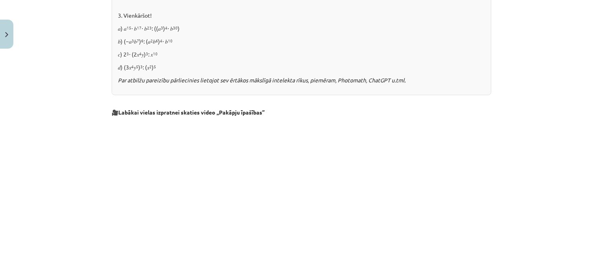
scroll to position [564, 0]
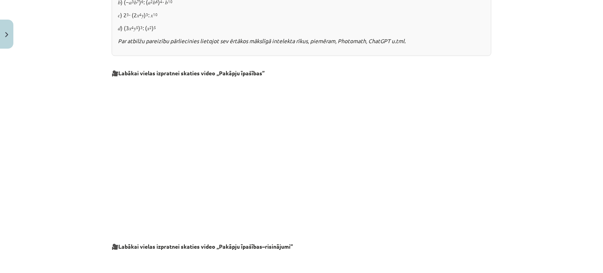
click at [524, 154] on div "Mācību tēma: Matemātikas i - 12. klases 1. ieskaites mācību materiāls (ab) #2 📝…" at bounding box center [301, 136] width 603 height 273
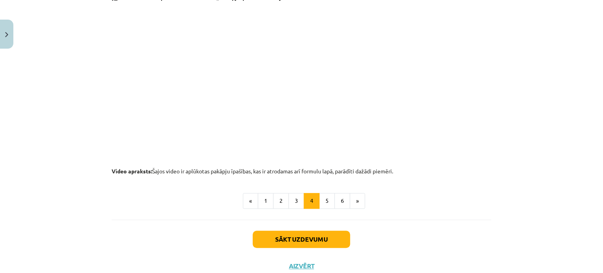
scroll to position [839, 0]
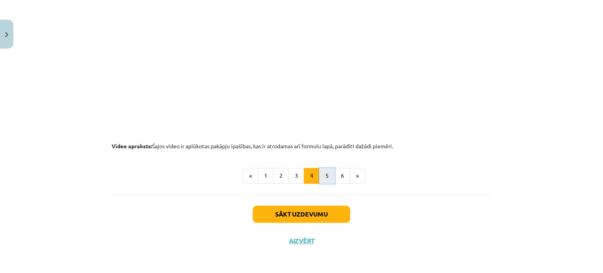
click at [321, 176] on button "5" at bounding box center [327, 176] width 16 height 16
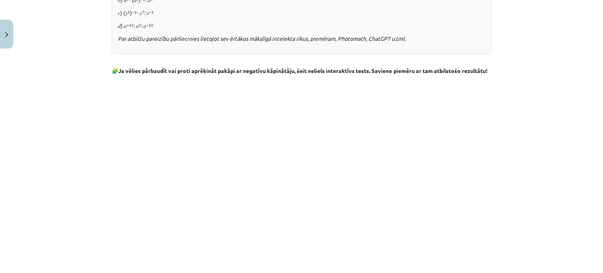
scroll to position [947, 0]
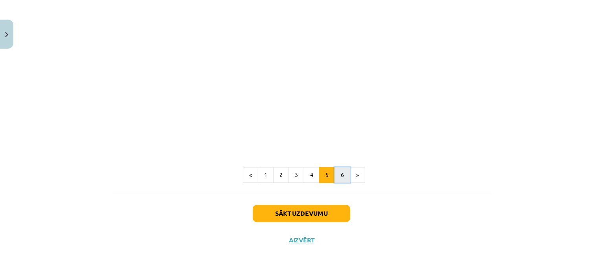
click at [340, 178] on button "6" at bounding box center [342, 175] width 16 height 16
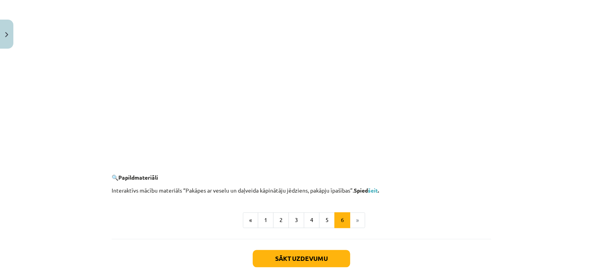
scroll to position [767, 0]
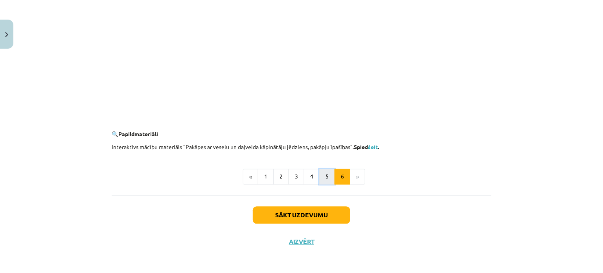
click at [325, 179] on button "5" at bounding box center [327, 177] width 16 height 16
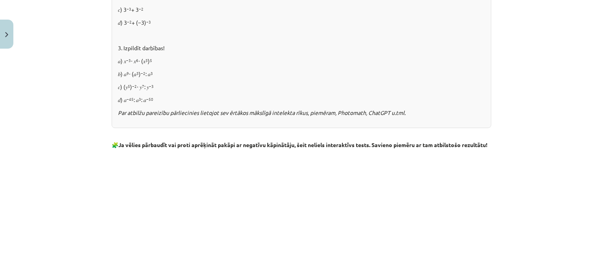
scroll to position [711, 0]
click at [121, 97] on p "𝑑) 𝑎 −45 : 𝑎 3 : 𝑎 −50" at bounding box center [301, 100] width 367 height 8
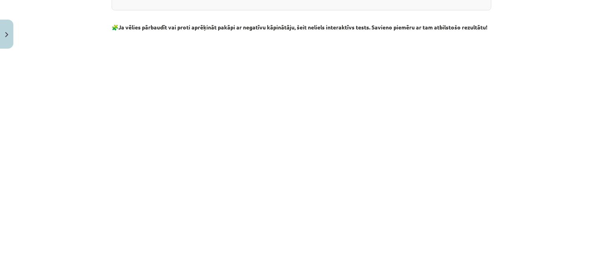
scroll to position [947, 0]
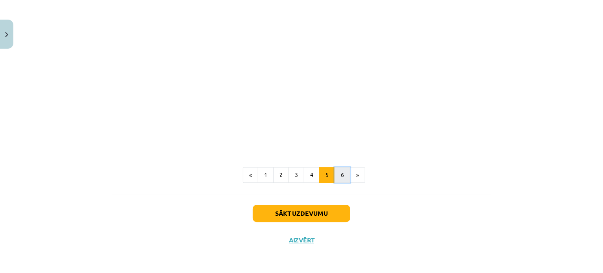
click at [335, 179] on button "6" at bounding box center [342, 175] width 16 height 16
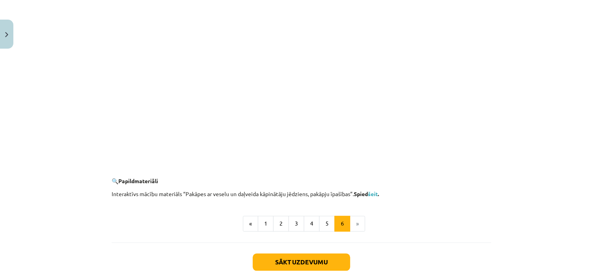
scroll to position [767, 0]
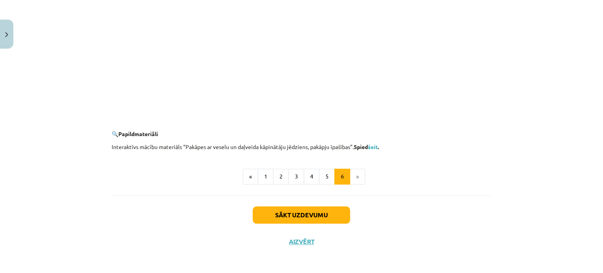
click at [355, 173] on li "»" at bounding box center [357, 177] width 15 height 16
click at [374, 147] on link "šeit" at bounding box center [373, 146] width 10 height 7
click at [352, 175] on li "»" at bounding box center [357, 177] width 15 height 16
click at [344, 176] on button "6" at bounding box center [342, 177] width 16 height 16
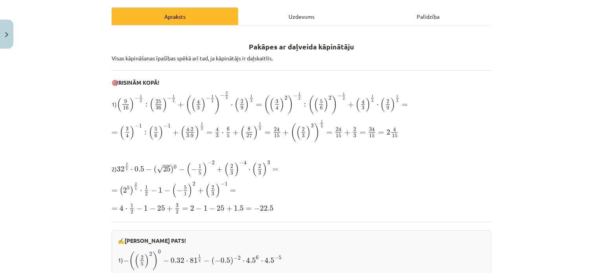
scroll to position [90, 0]
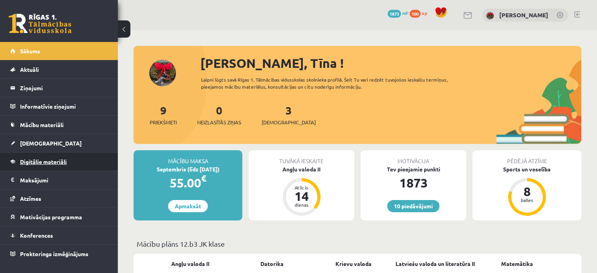
click at [39, 158] on span "Digitālie materiāli" at bounding box center [43, 161] width 47 height 7
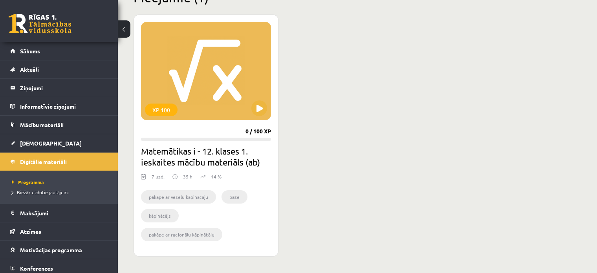
scroll to position [236, 0]
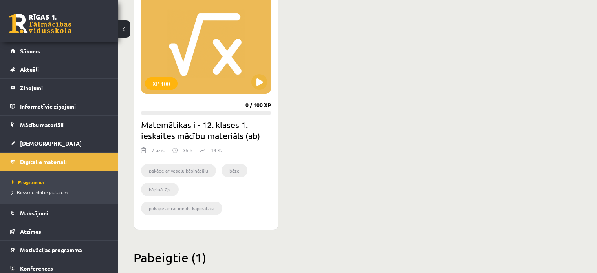
click at [234, 157] on div "7 uzd. 35 h 14 %" at bounding box center [206, 153] width 130 height 12
click at [260, 85] on button at bounding box center [259, 82] width 16 height 16
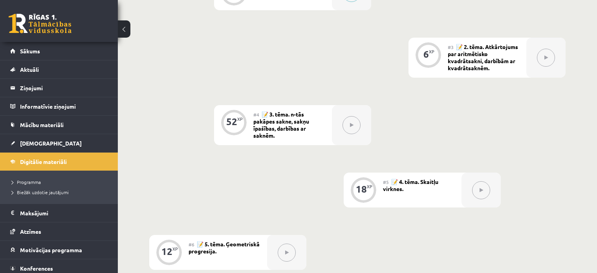
scroll to position [189, 0]
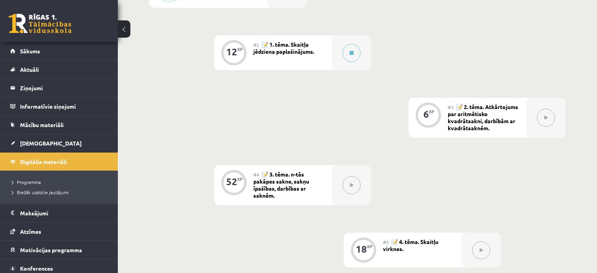
scroll to position [229, 0]
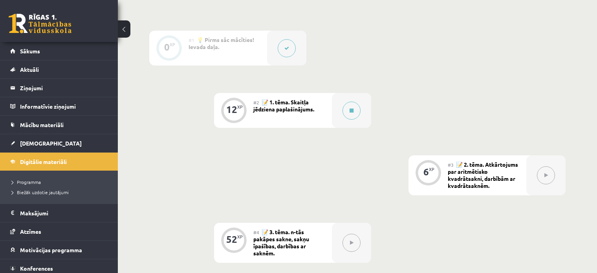
click at [538, 180] on button at bounding box center [546, 176] width 18 height 18
click at [22, 54] on link "Sākums" at bounding box center [59, 51] width 98 height 18
